Goal: Information Seeking & Learning: Learn about a topic

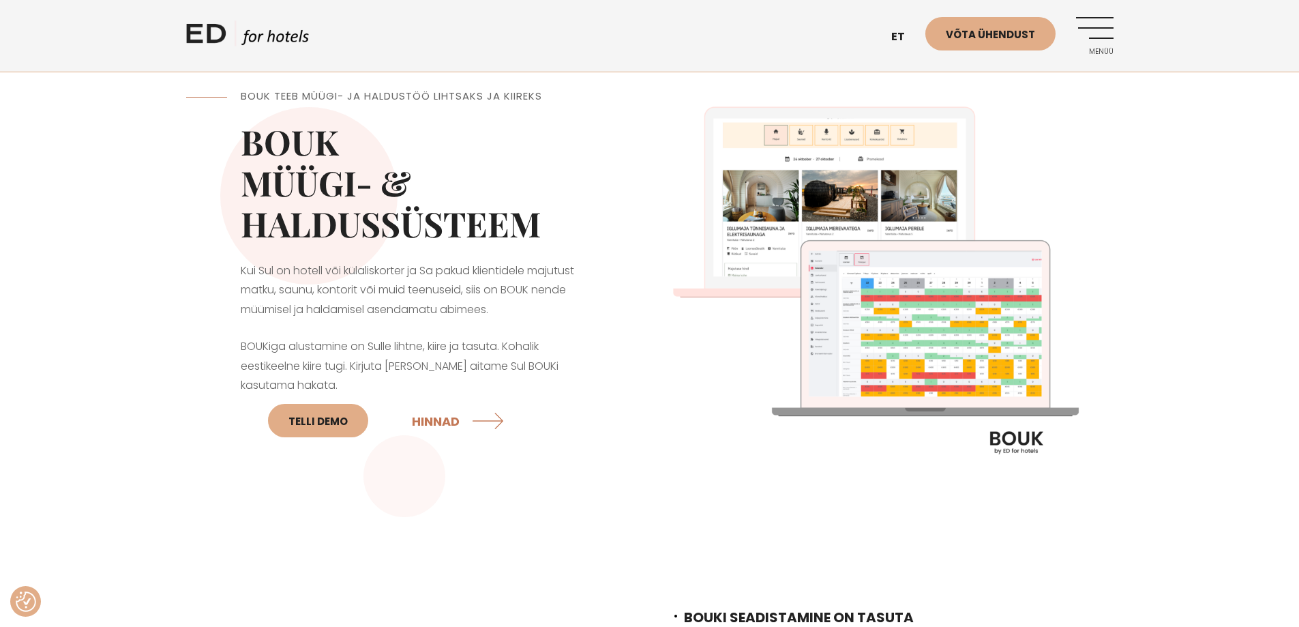
drag, startPoint x: 555, startPoint y: 222, endPoint x: 225, endPoint y: 130, distance: 342.7
click at [225, 130] on div "BOUK TEEB MÜÜGI- JA HALDUSTÖÖ LIHTSAKS JA KIIREKS BOUK MÜÜGI- & HALDUSSÜSTEEM K…" at bounding box center [418, 287] width 464 height 464
click at [378, 167] on h2 "BOUK MÜÜGI- & HALDUSSÜSTEEM" at bounding box center [418, 182] width 355 height 123
click at [1095, 37] on link "Menüü" at bounding box center [1095, 36] width 38 height 38
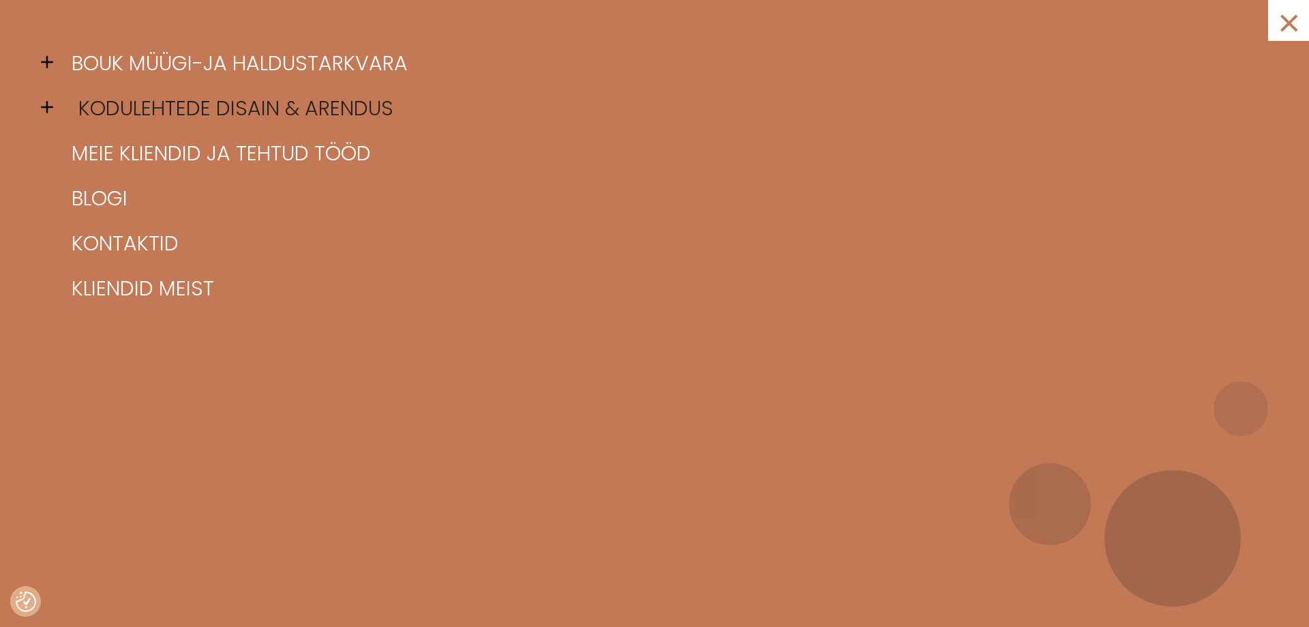
click at [119, 100] on link "Kodulehtede disain & arendus" at bounding box center [671, 108] width 1207 height 45
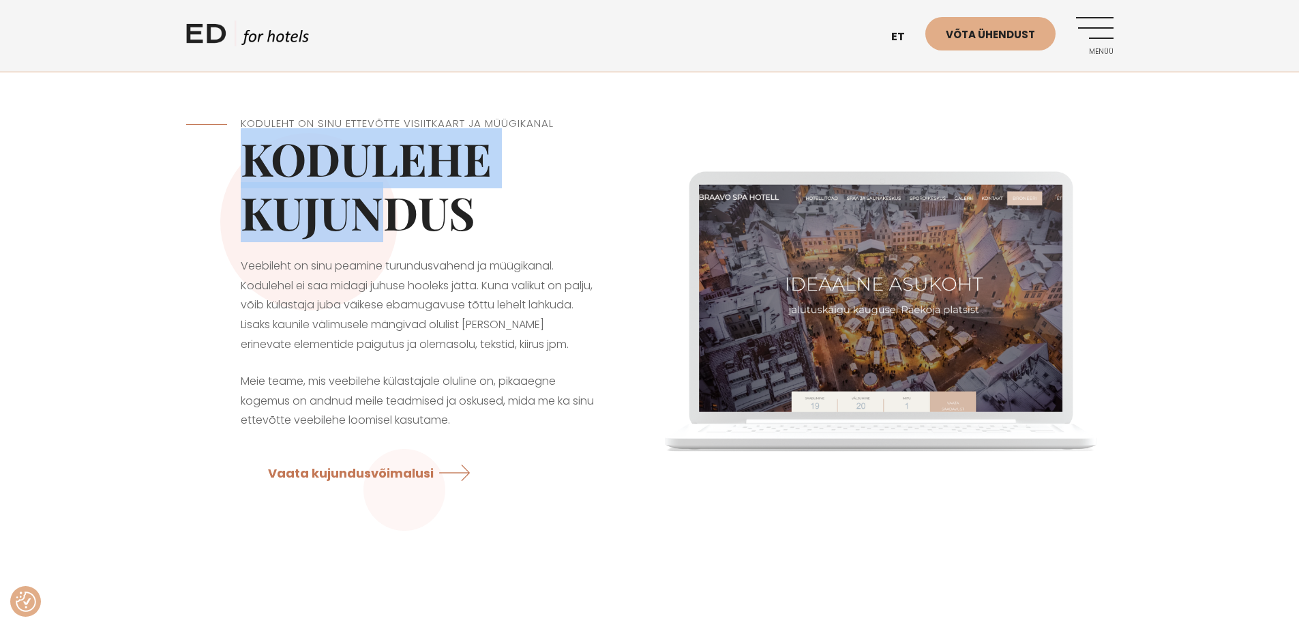
drag, startPoint x: 234, startPoint y: 163, endPoint x: 492, endPoint y: 230, distance: 267.1
click at [457, 224] on div "Koduleht on Sinu ettevõtte visiitkaart ja müügikanal Kodulehe kujundus Veebileh…" at bounding box center [418, 306] width 464 height 449
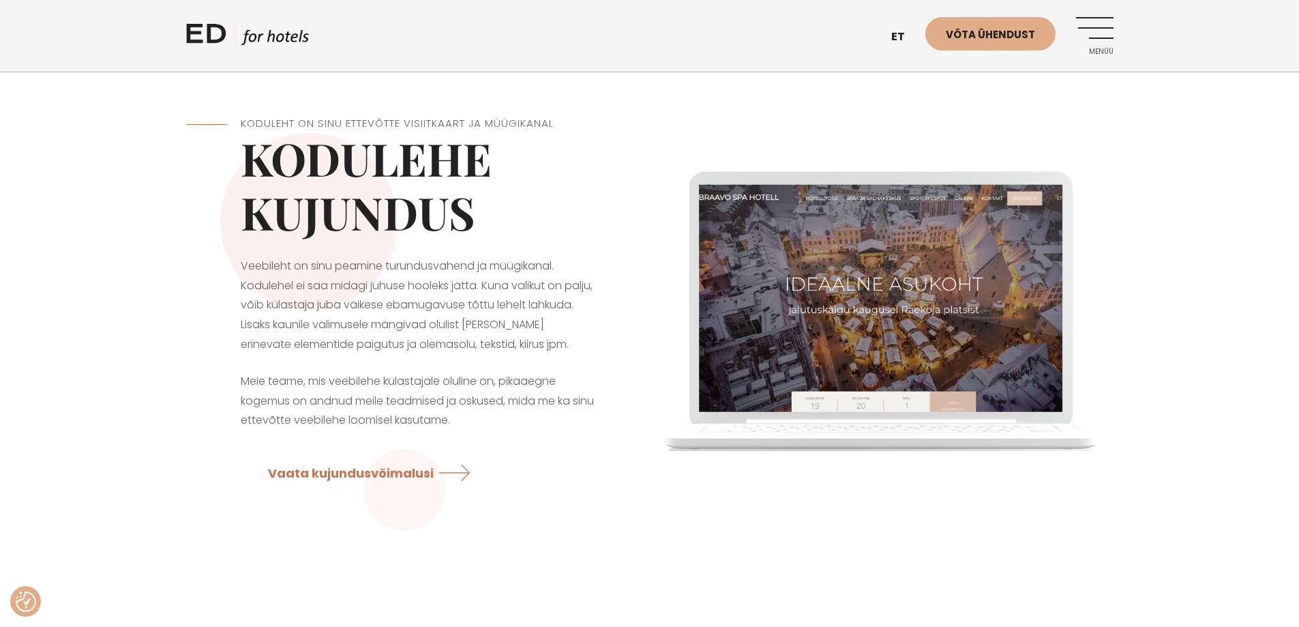
click at [524, 237] on h1 "Kodulehe kujundus" at bounding box center [418, 186] width 355 height 108
click at [1088, 23] on link "Menüü" at bounding box center [1095, 36] width 38 height 38
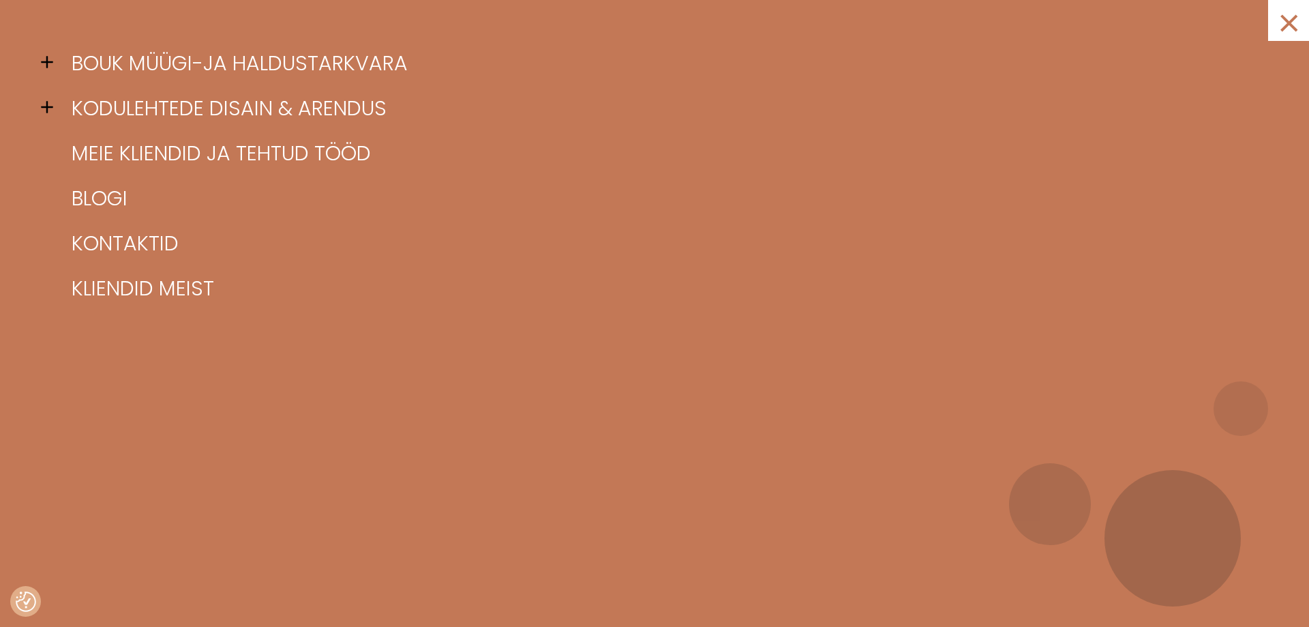
click at [53, 106] on span at bounding box center [51, 107] width 20 height 20
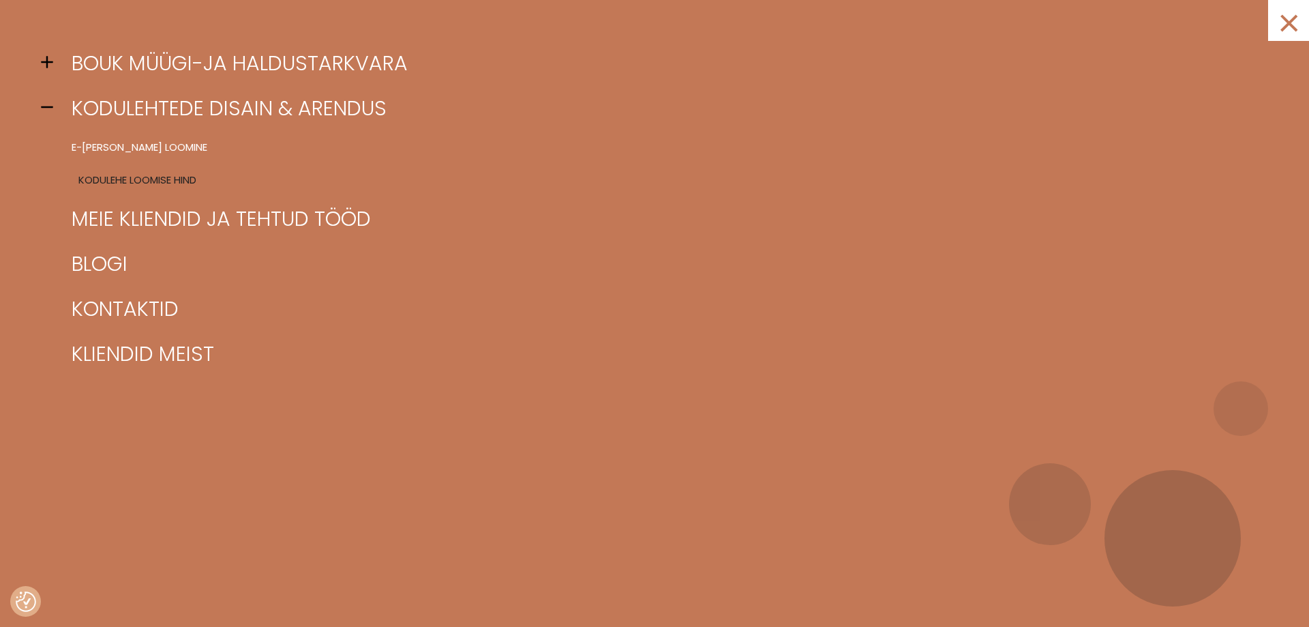
click at [102, 181] on link "Kodulehe loomise hind" at bounding box center [671, 180] width 1207 height 33
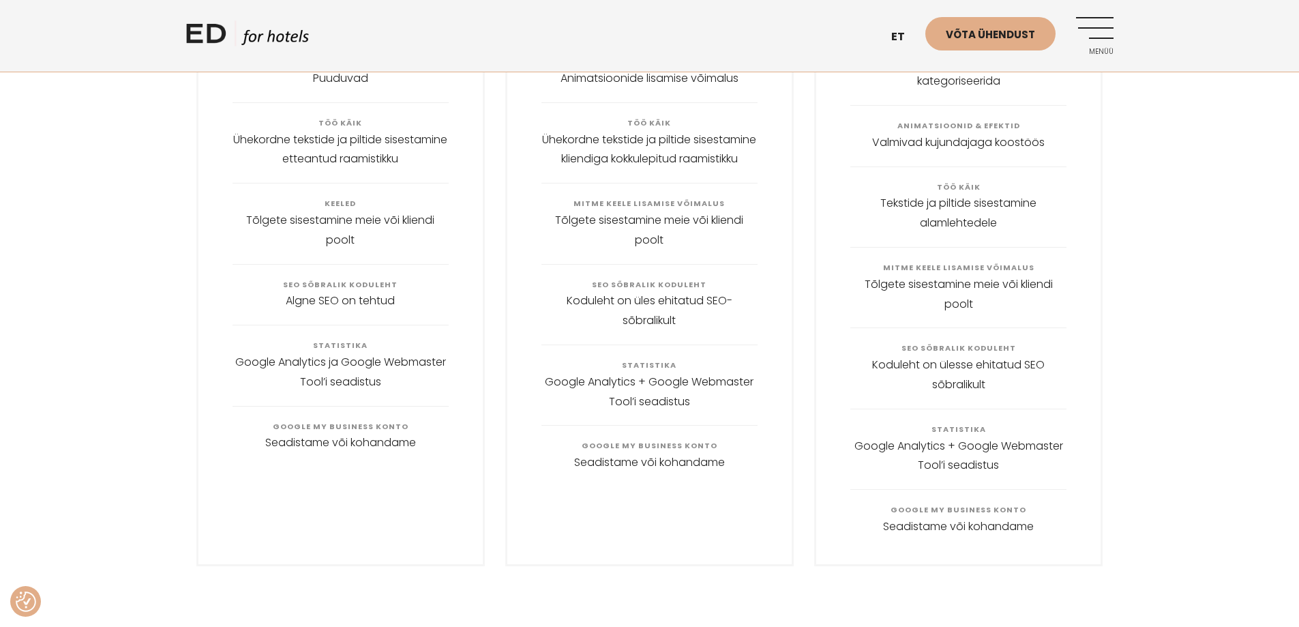
scroll to position [750, 0]
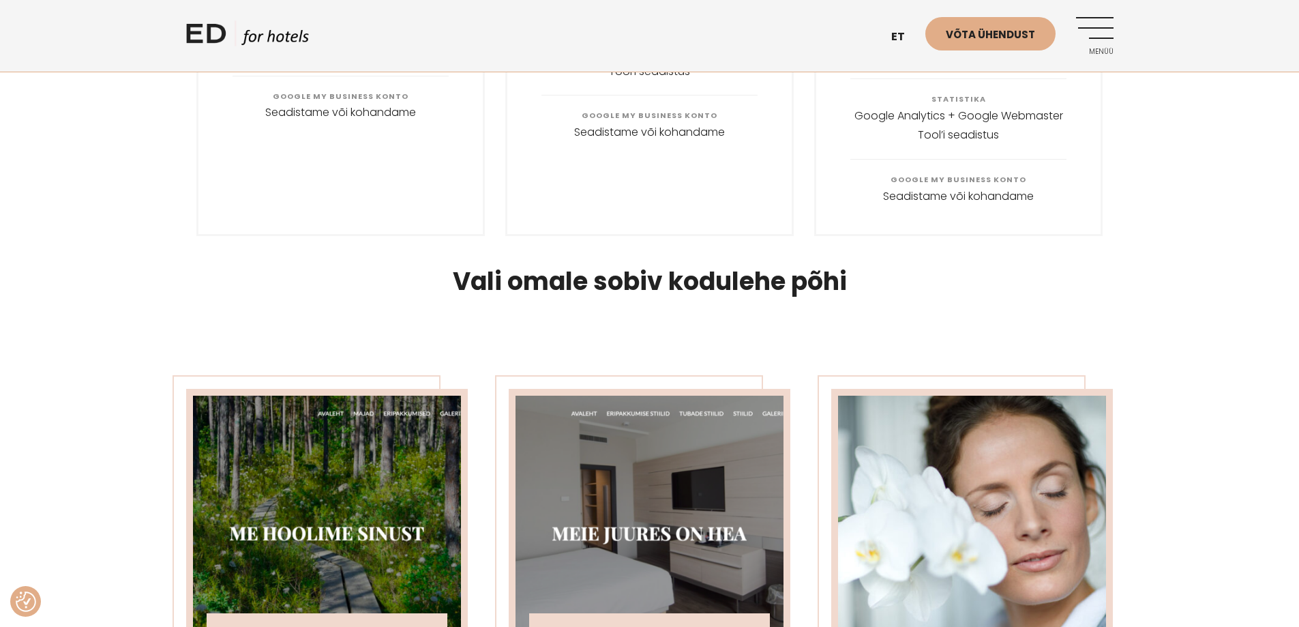
scroll to position [1296, 0]
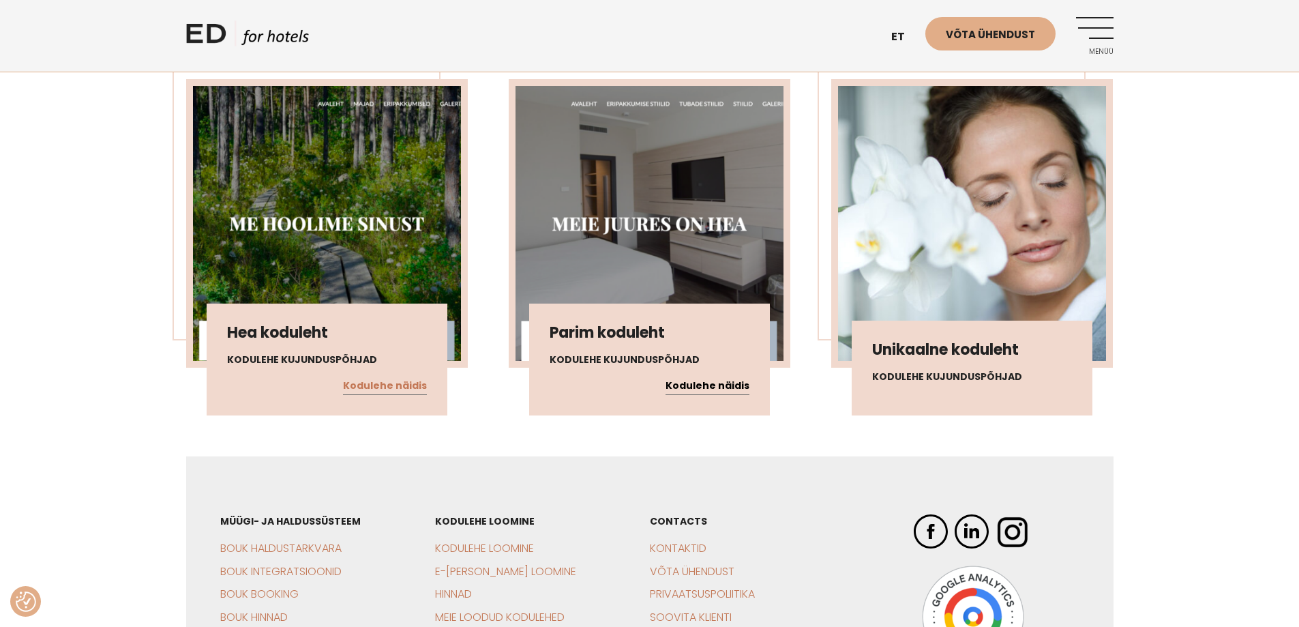
click at [717, 377] on link "Kodulehe näidis" at bounding box center [708, 386] width 84 height 18
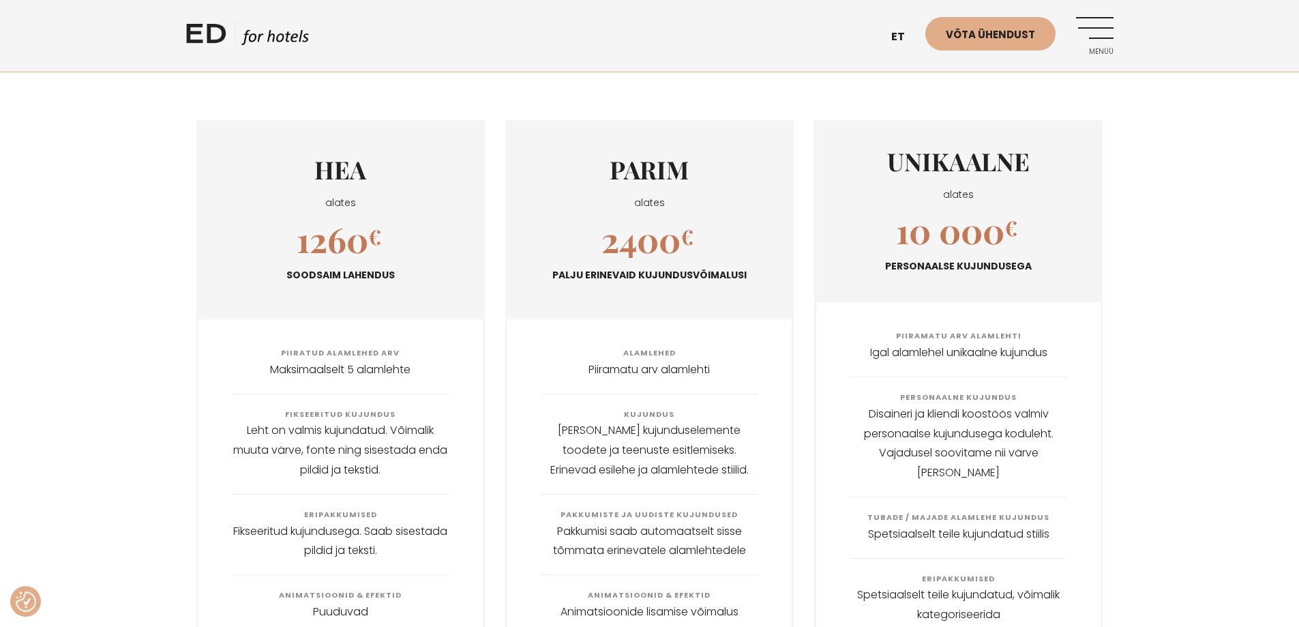
scroll to position [0, 0]
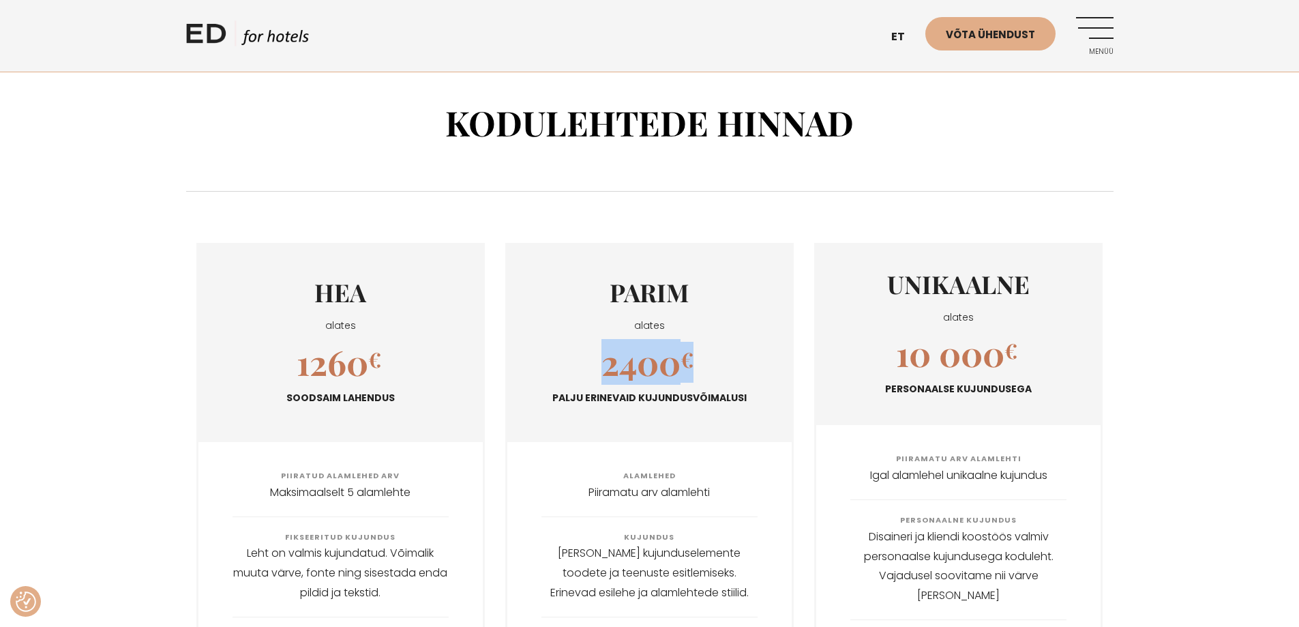
drag, startPoint x: 600, startPoint y: 348, endPoint x: 711, endPoint y: 348, distance: 111.2
click at [709, 348] on div "2400 € Palju erinevaid kujundusvõimalusi" at bounding box center [649, 378] width 284 height 72
click at [717, 348] on div "2400 € Palju erinevaid kujundusvõimalusi" at bounding box center [649, 378] width 284 height 72
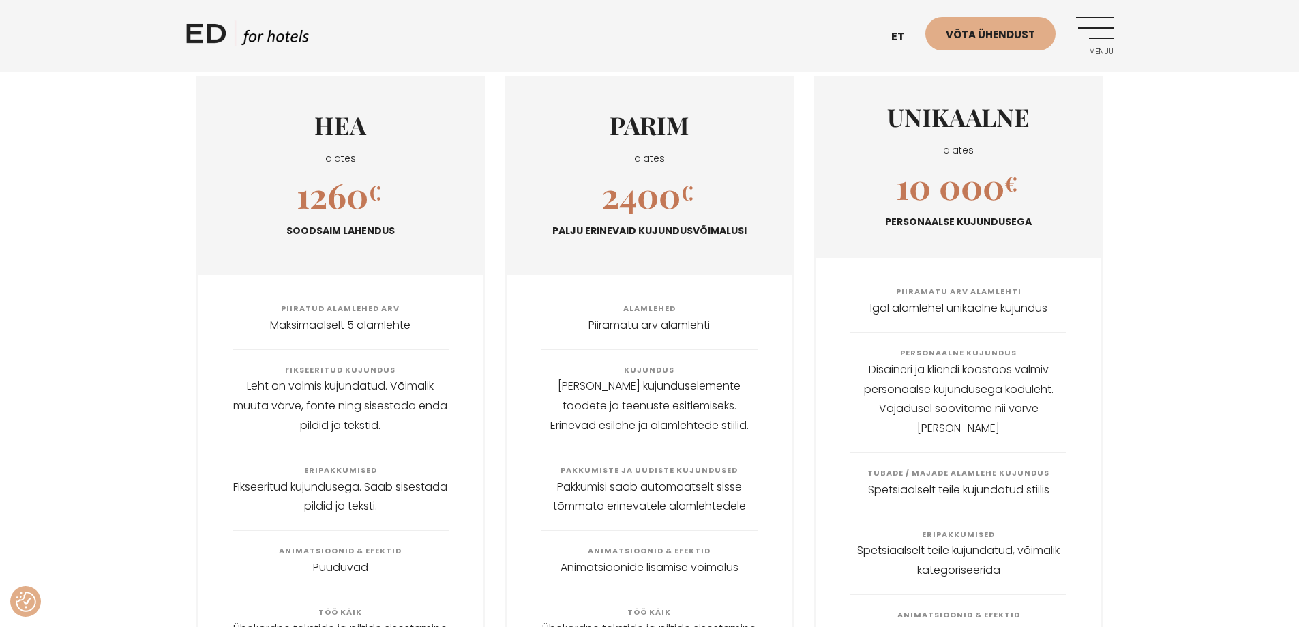
scroll to position [136, 0]
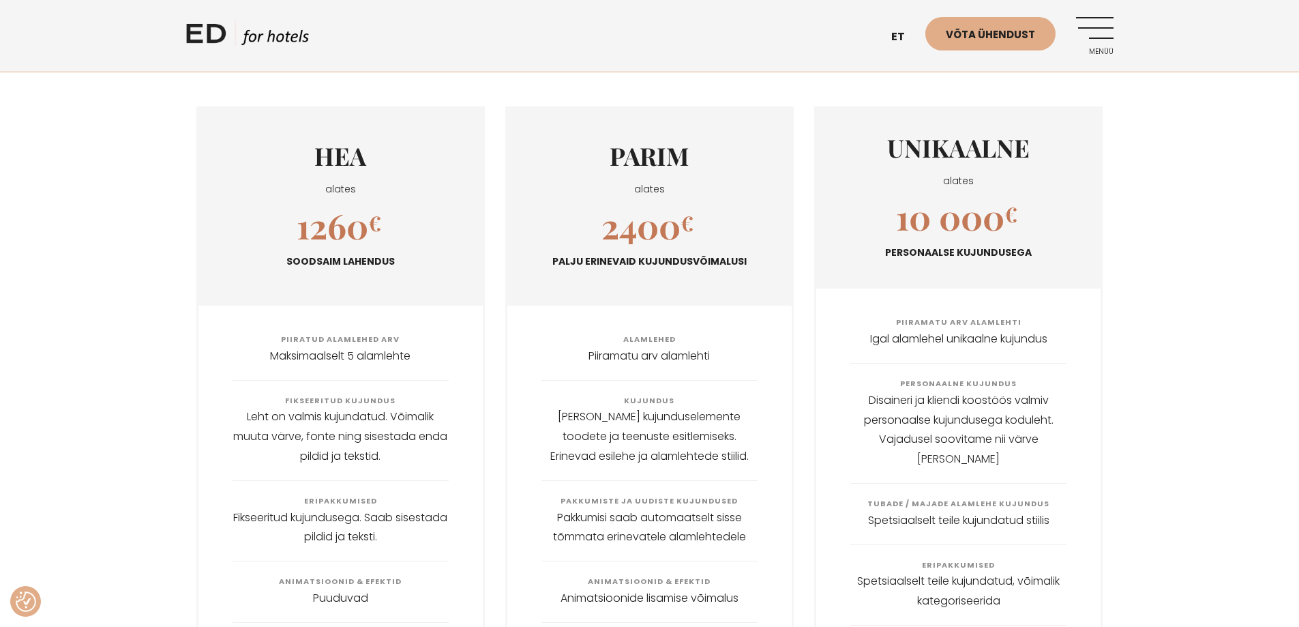
click at [1106, 33] on link "Menüü" at bounding box center [1095, 36] width 38 height 38
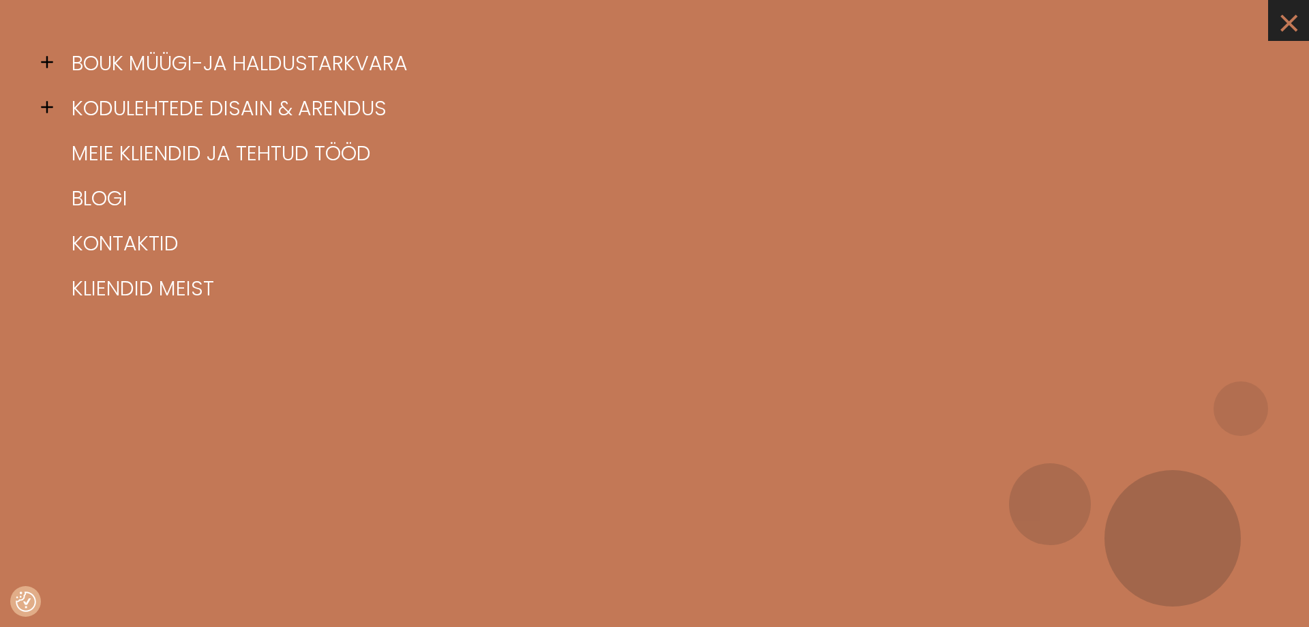
click at [1298, 32] on link "×" at bounding box center [1288, 20] width 41 height 41
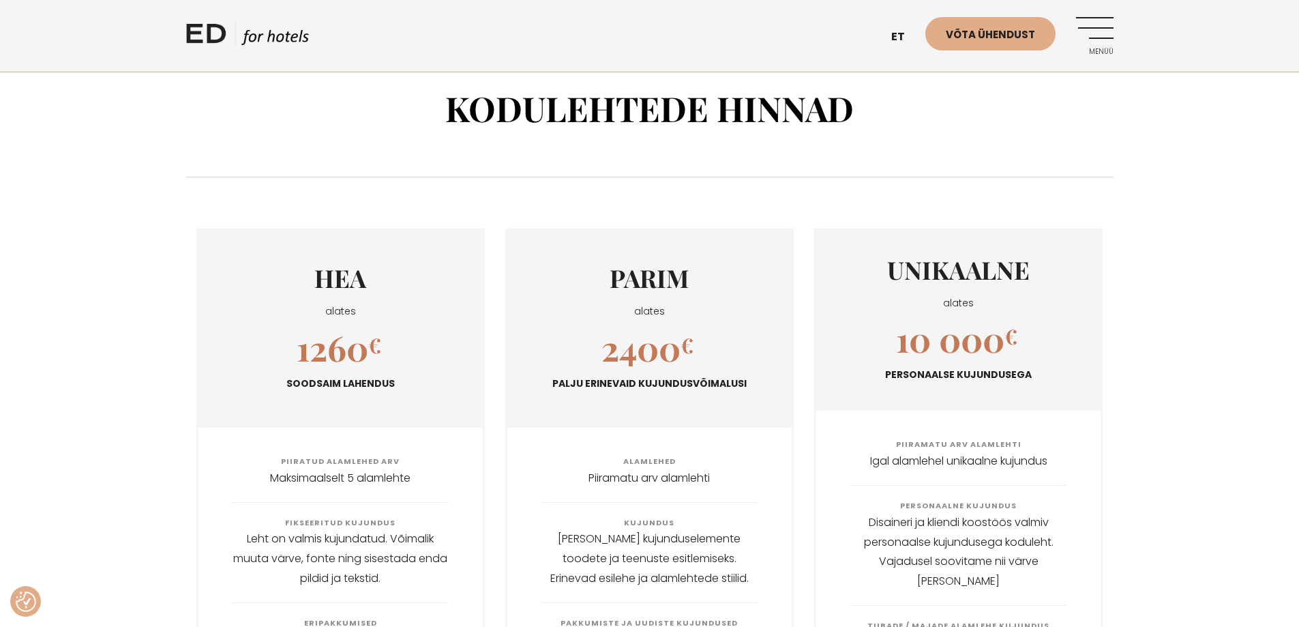
scroll to position [0, 0]
